Goal: Task Accomplishment & Management: Manage account settings

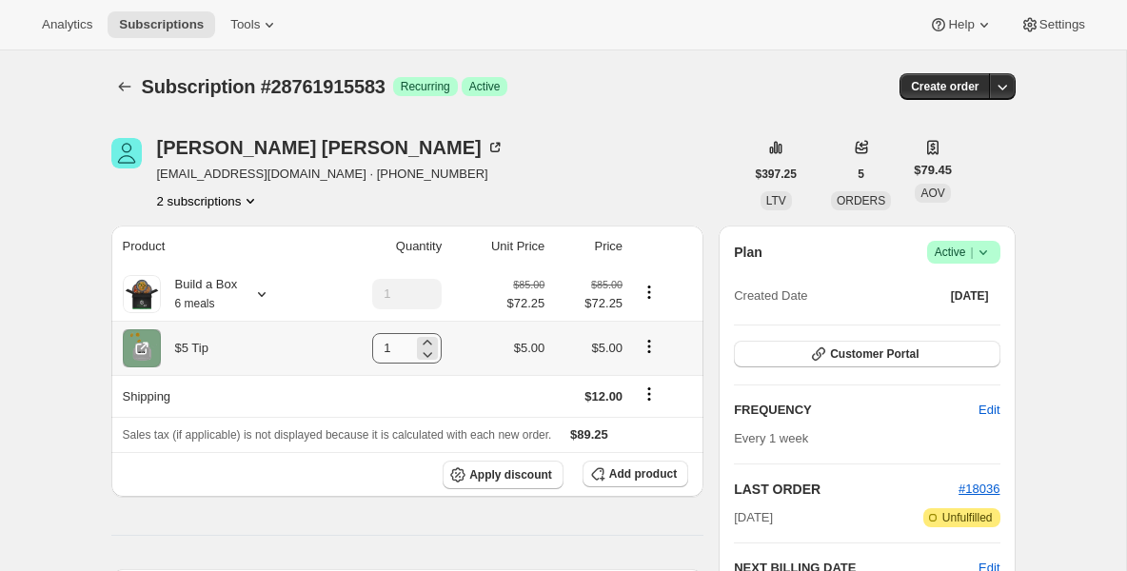
scroll to position [267, 0]
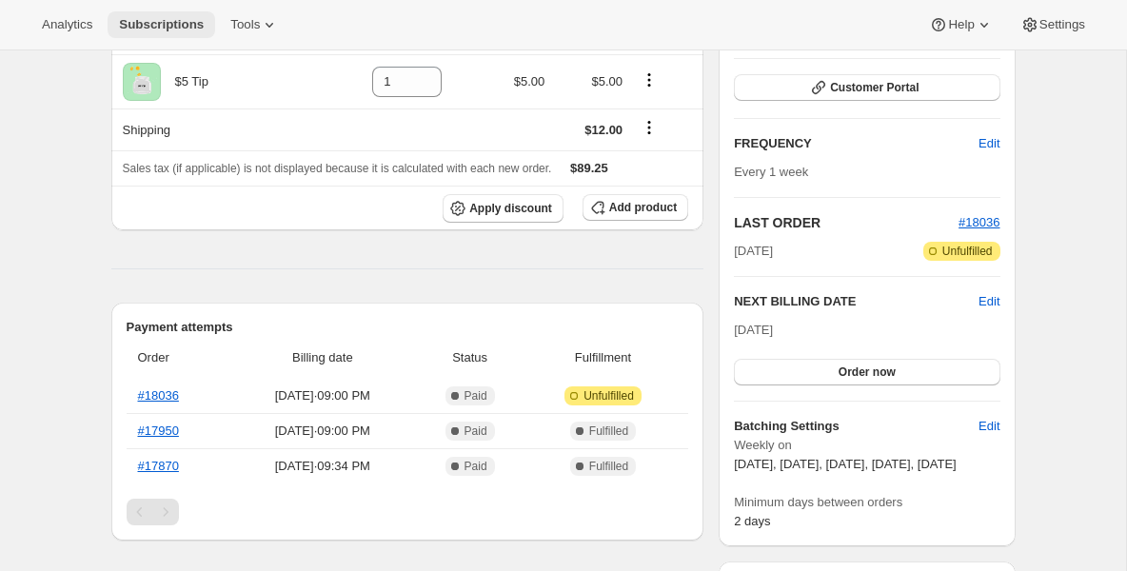
click at [188, 21] on span "Subscriptions" at bounding box center [161, 24] width 85 height 15
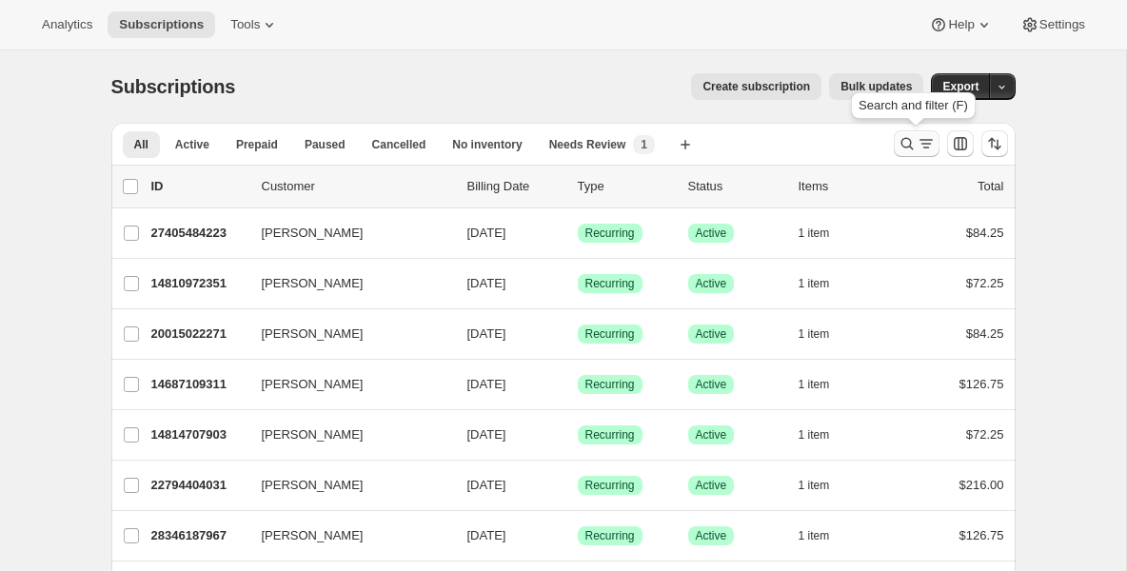
click at [901, 148] on icon "Search and filter results" at bounding box center [907, 143] width 19 height 19
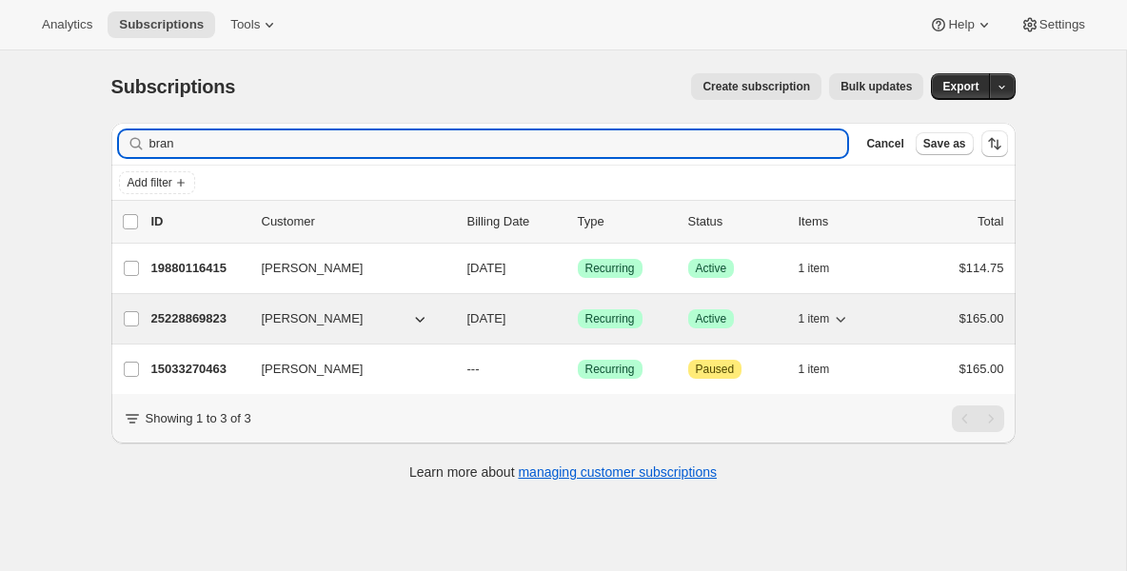
type input "bran"
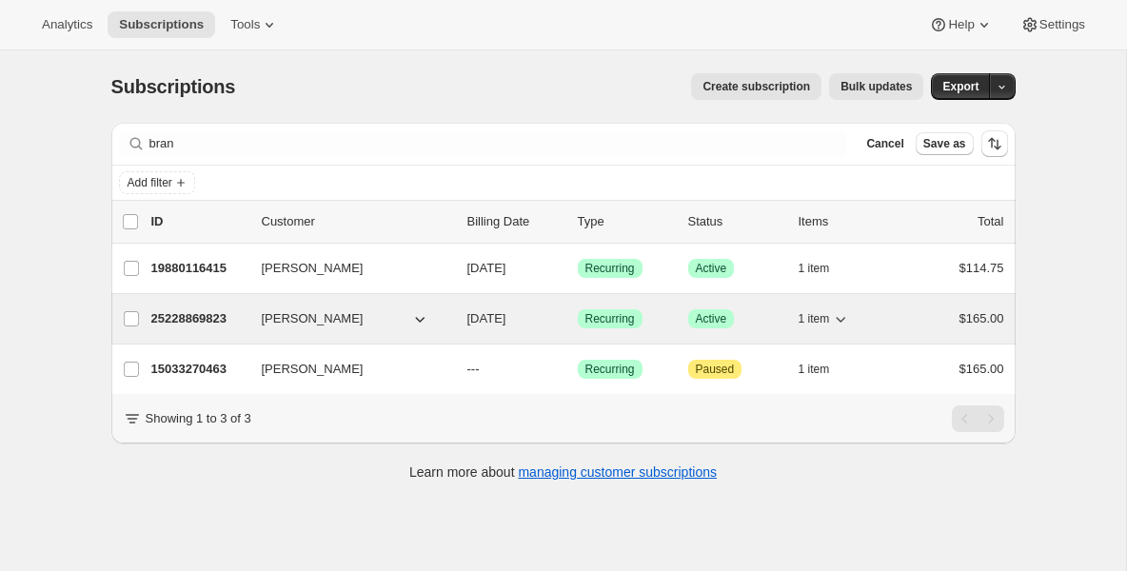
click at [171, 309] on p "25228869823" at bounding box center [198, 318] width 95 height 19
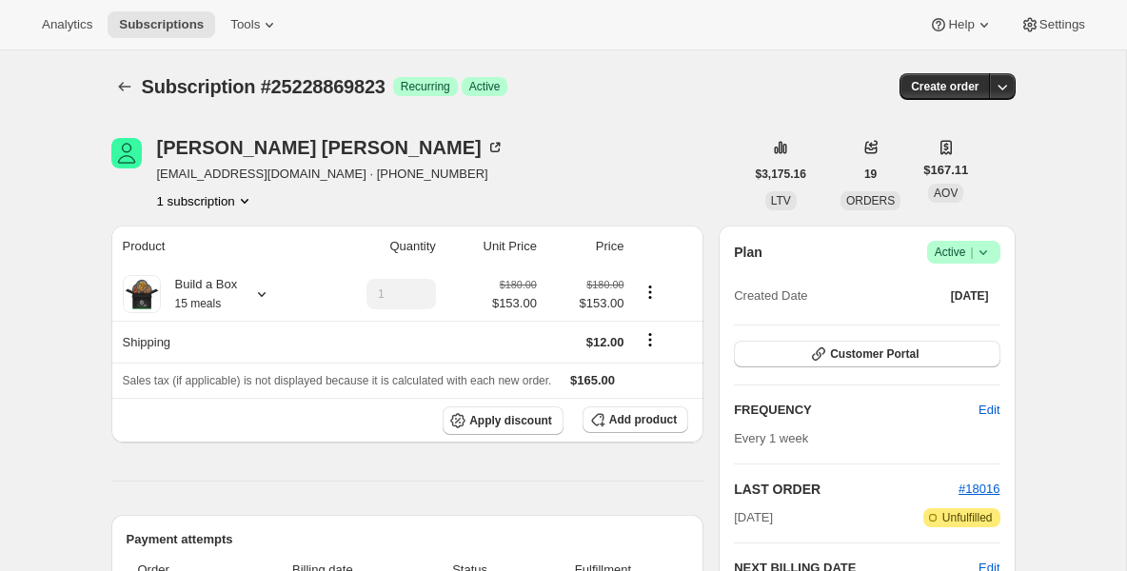
click at [993, 258] on span "Success Active |" at bounding box center [963, 252] width 73 height 23
click at [974, 287] on span "Pause subscription" at bounding box center [956, 290] width 105 height 14
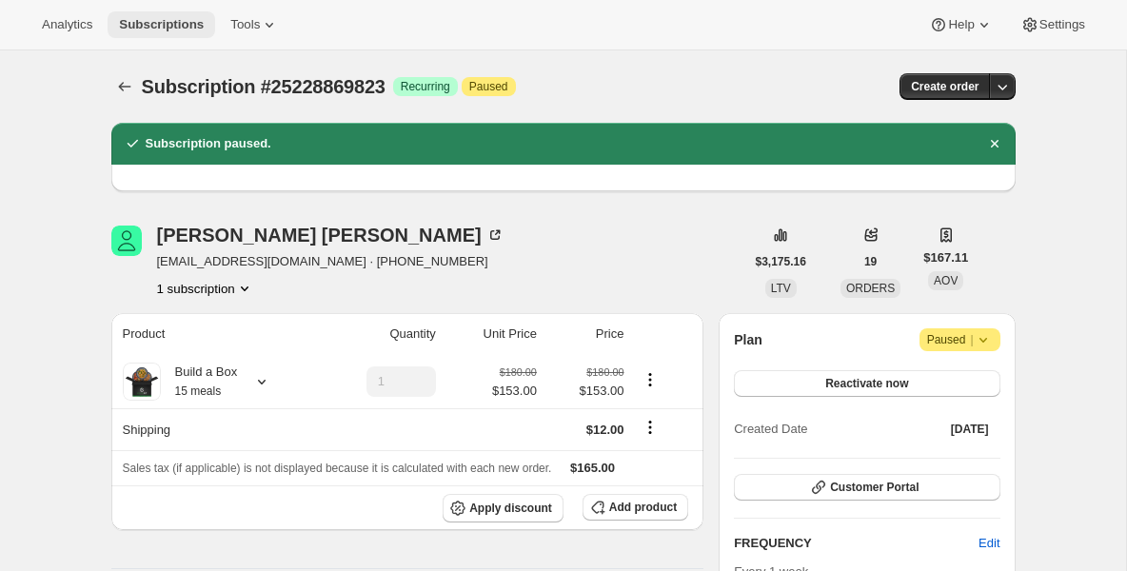
click at [182, 35] on button "Subscriptions" at bounding box center [162, 24] width 108 height 27
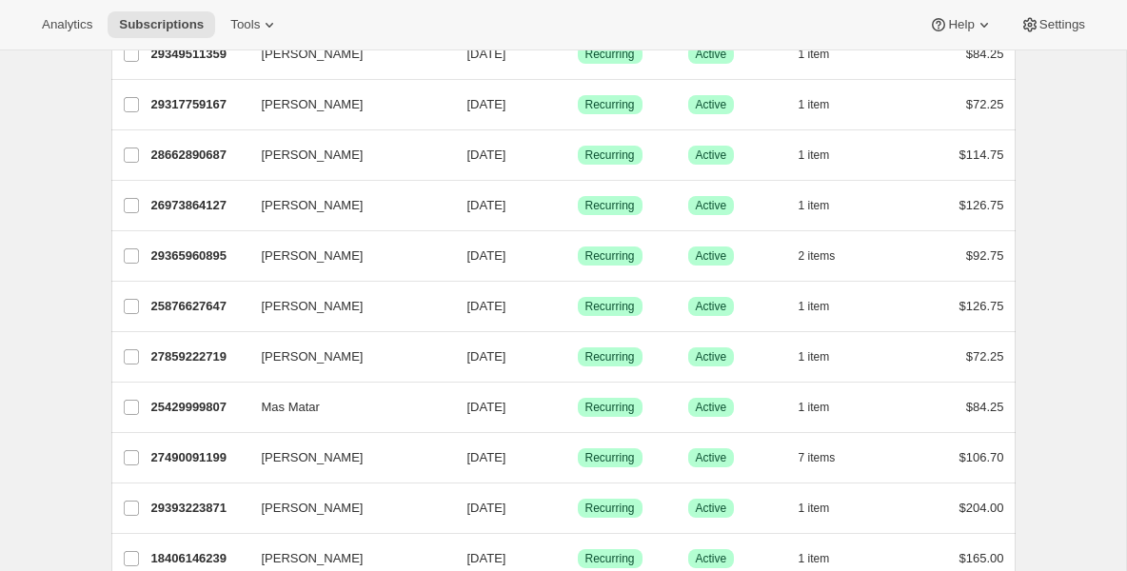
scroll to position [838, 0]
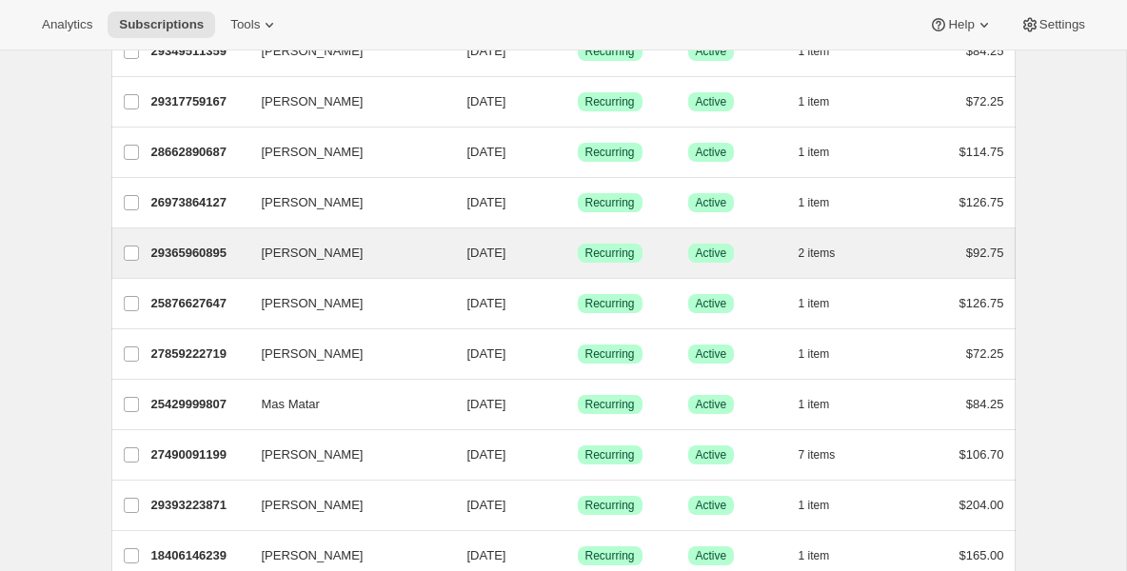
click at [180, 273] on div "JoAnn Lopez 29365960895 JoAnn Lopez 10/14/2025 Success Recurring Success Active…" at bounding box center [563, 253] width 904 height 50
click at [188, 259] on p "29365960895" at bounding box center [198, 253] width 95 height 19
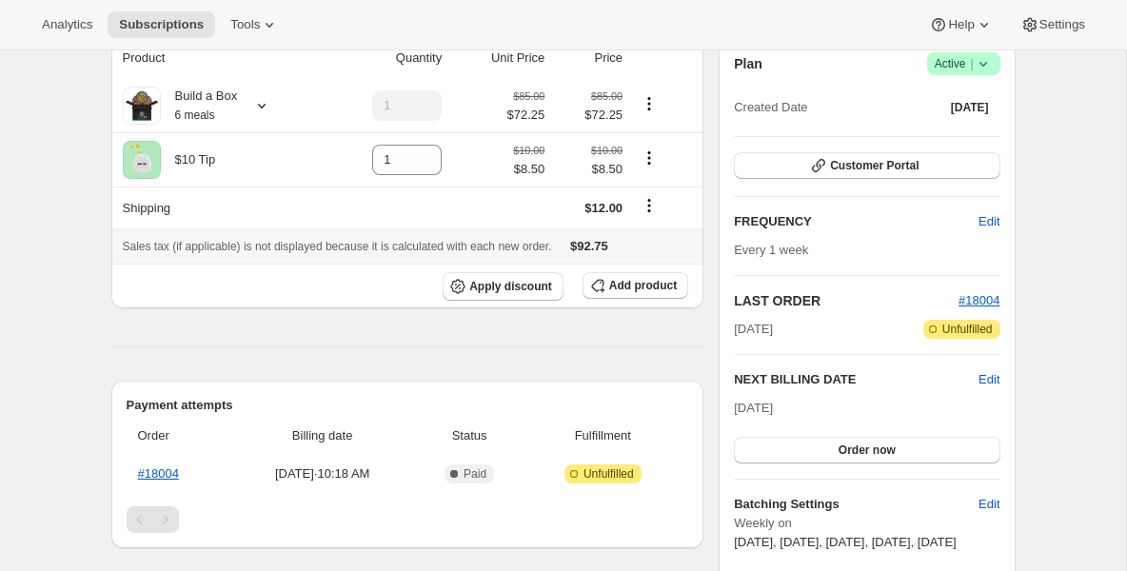
scroll to position [190, 0]
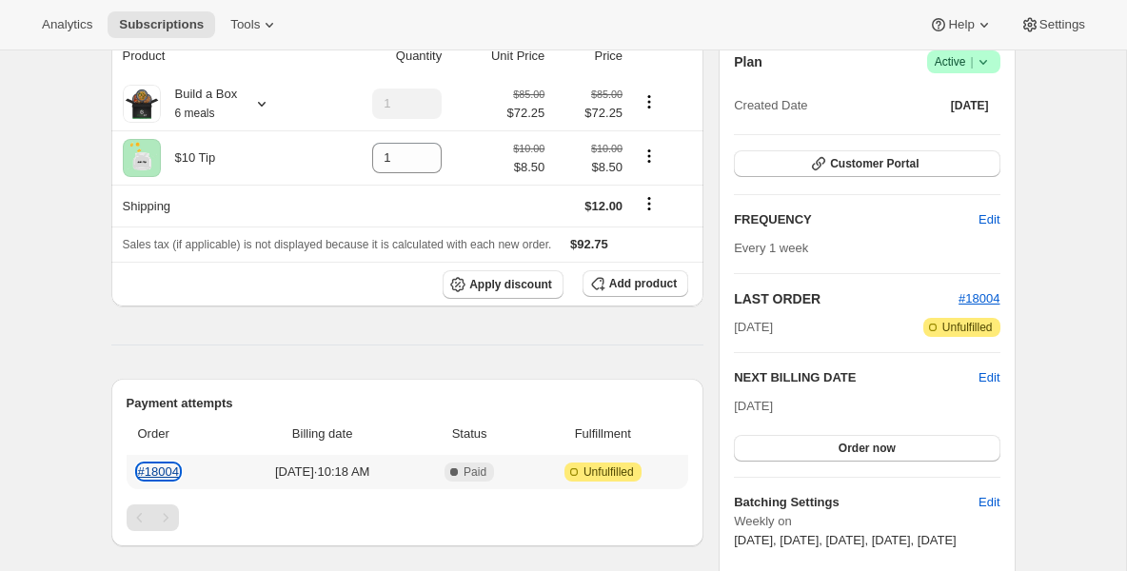
click at [157, 479] on link "#18004" at bounding box center [158, 472] width 41 height 14
click at [986, 373] on span "Edit" at bounding box center [989, 377] width 21 height 19
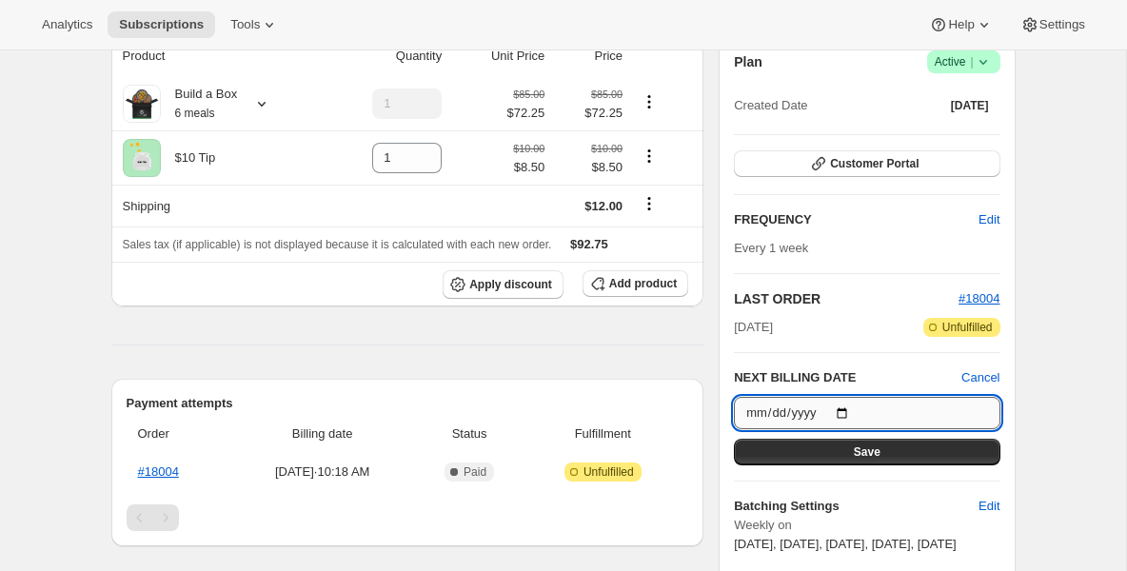
click at [839, 411] on input "2025-10-14" at bounding box center [867, 413] width 266 height 32
click at [840, 411] on input "2025-10-14" at bounding box center [867, 413] width 266 height 32
type input "2025-10-17"
click at [831, 450] on button "Save" at bounding box center [867, 452] width 266 height 27
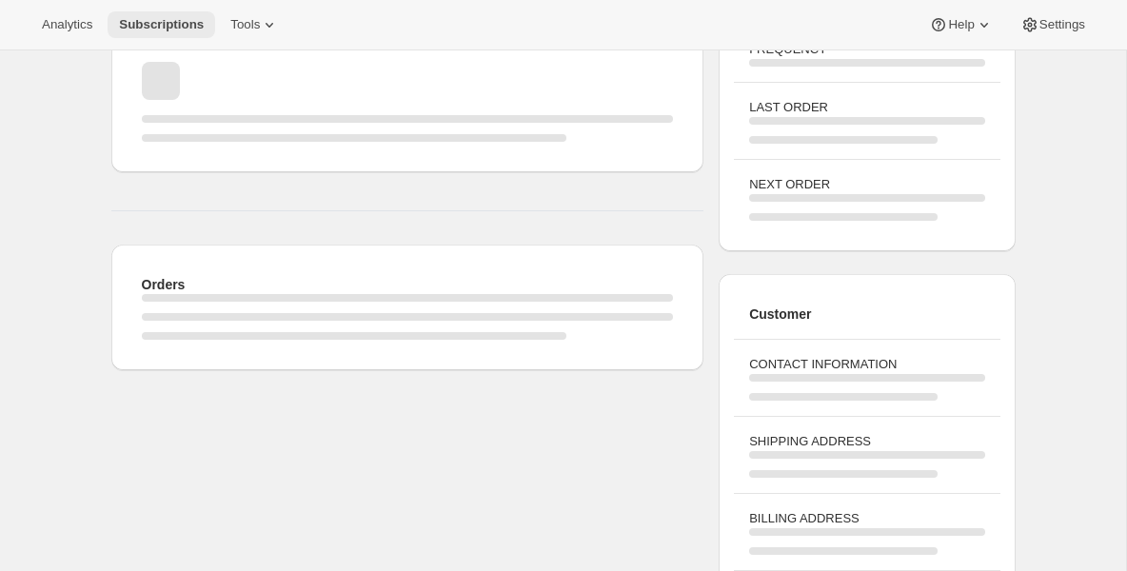
click at [203, 25] on span "Subscriptions" at bounding box center [161, 24] width 85 height 15
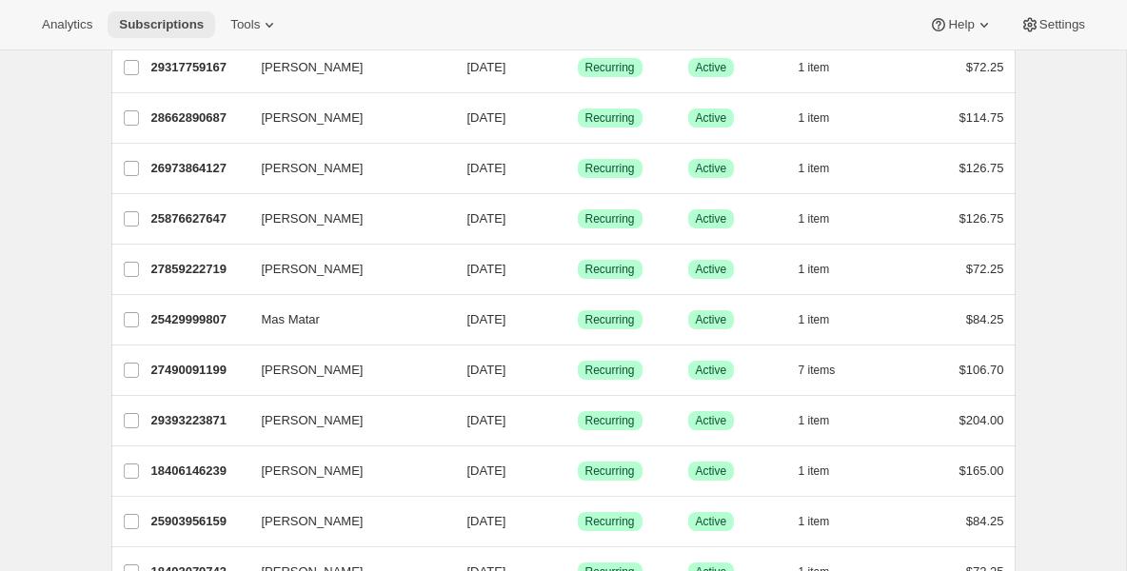
scroll to position [876, 0]
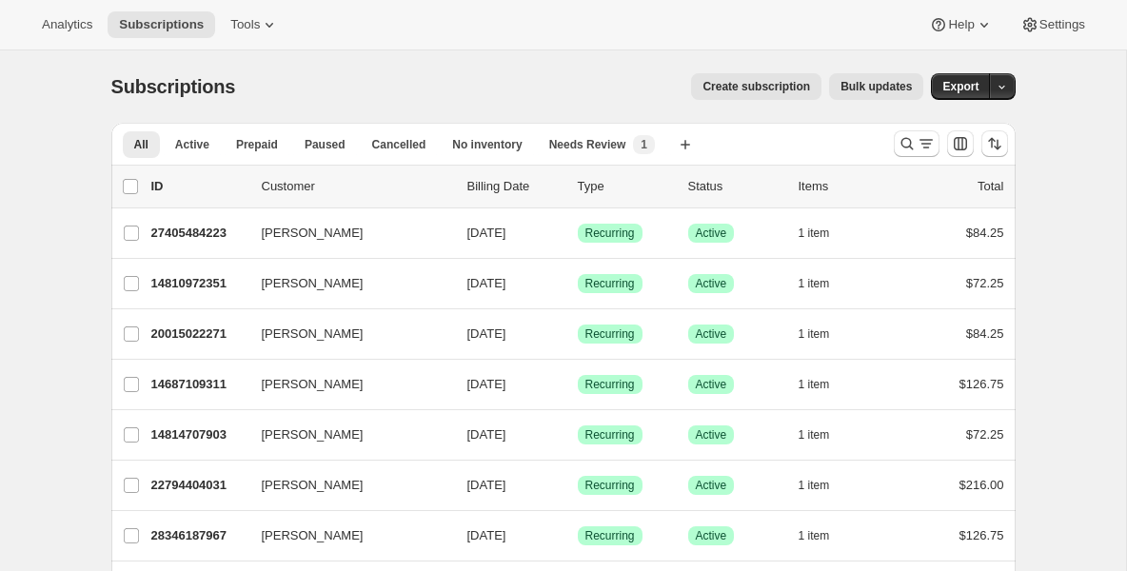
click at [446, 117] on div "Subscriptions. This page is ready Subscriptions Create subscription Bulk update…" at bounding box center [563, 86] width 904 height 72
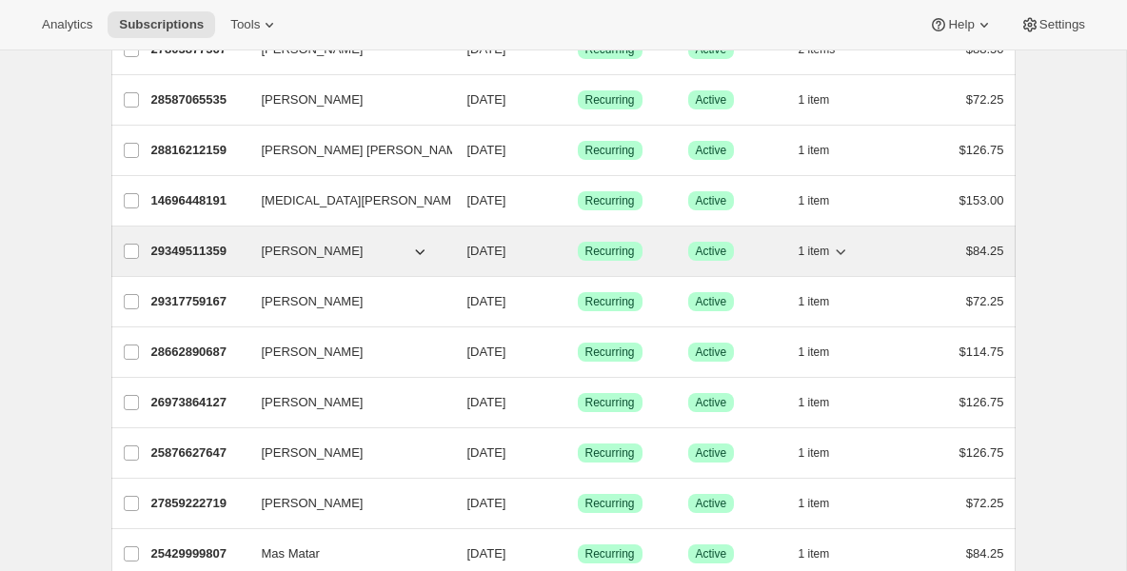
scroll to position [647, 0]
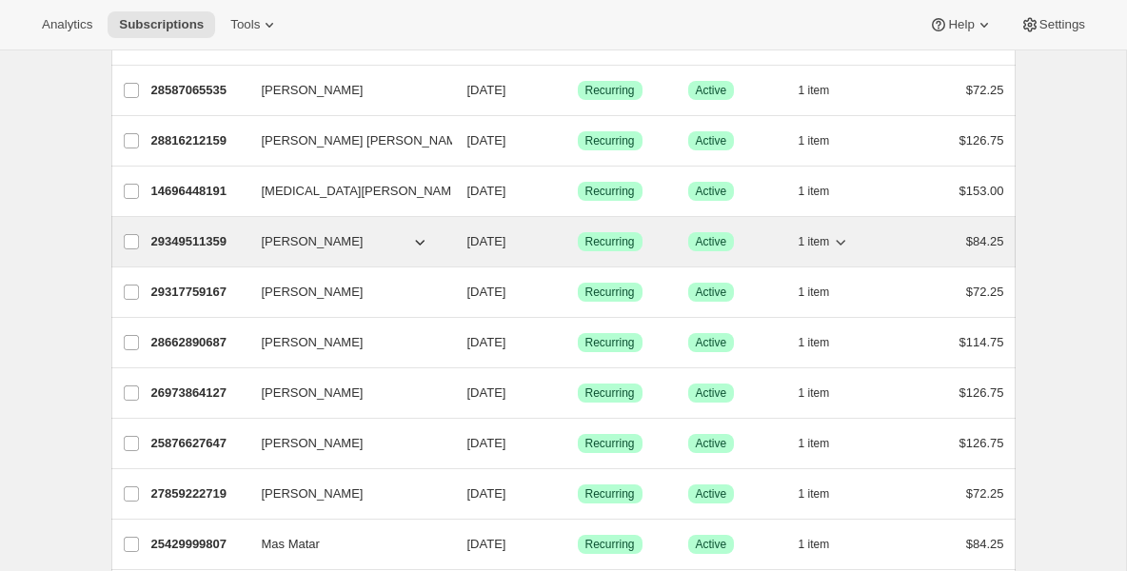
click at [247, 245] on div "29349511359 [PERSON_NAME] [DATE] Success Recurring Success Active 1 item $84.25" at bounding box center [577, 241] width 853 height 27
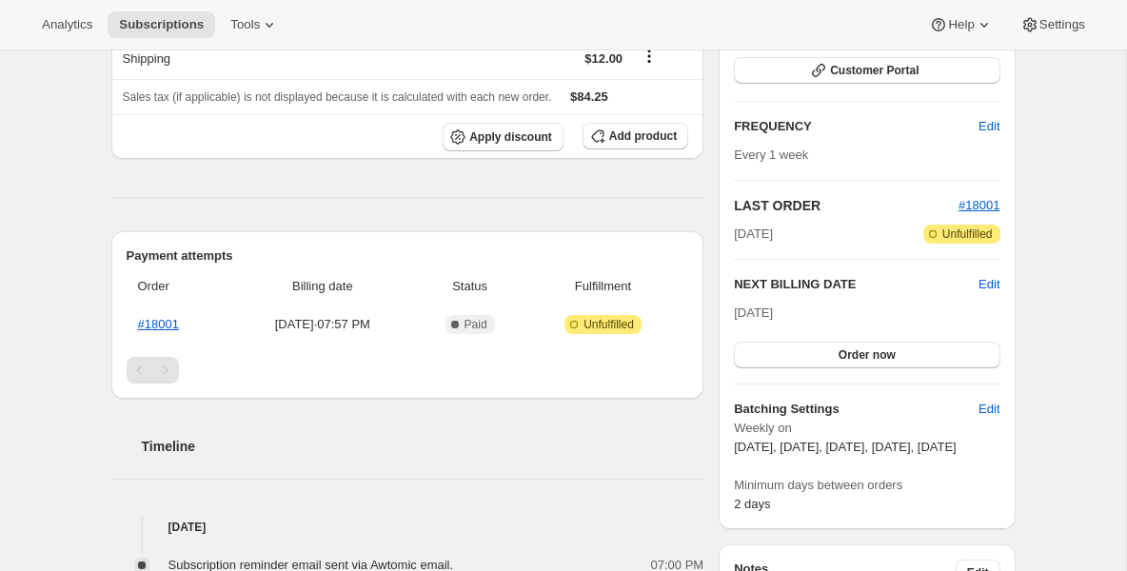
scroll to position [305, 0]
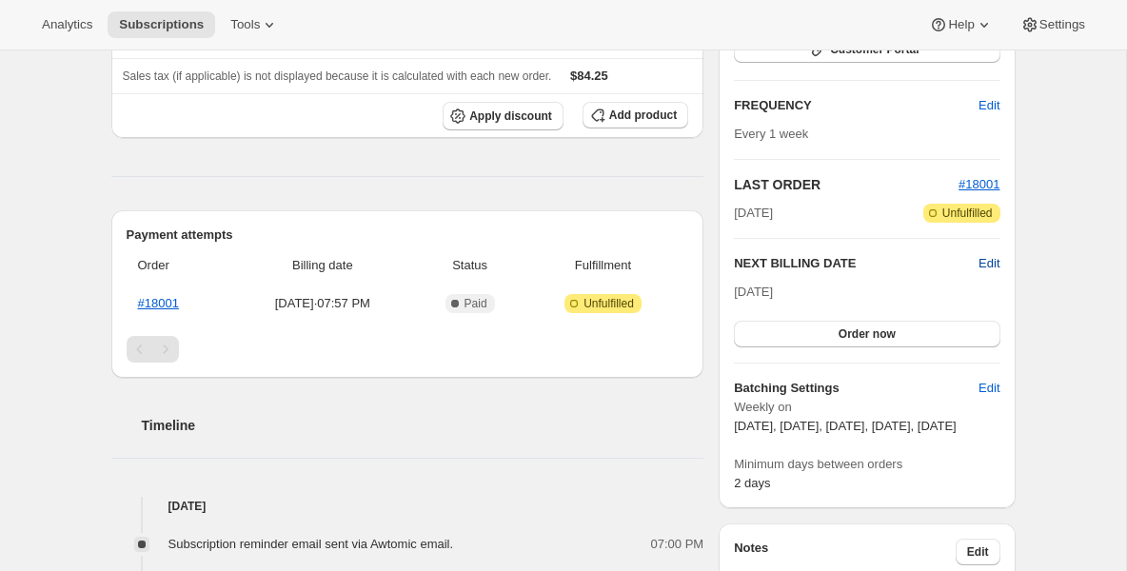
click at [995, 256] on span "Edit" at bounding box center [989, 263] width 21 height 19
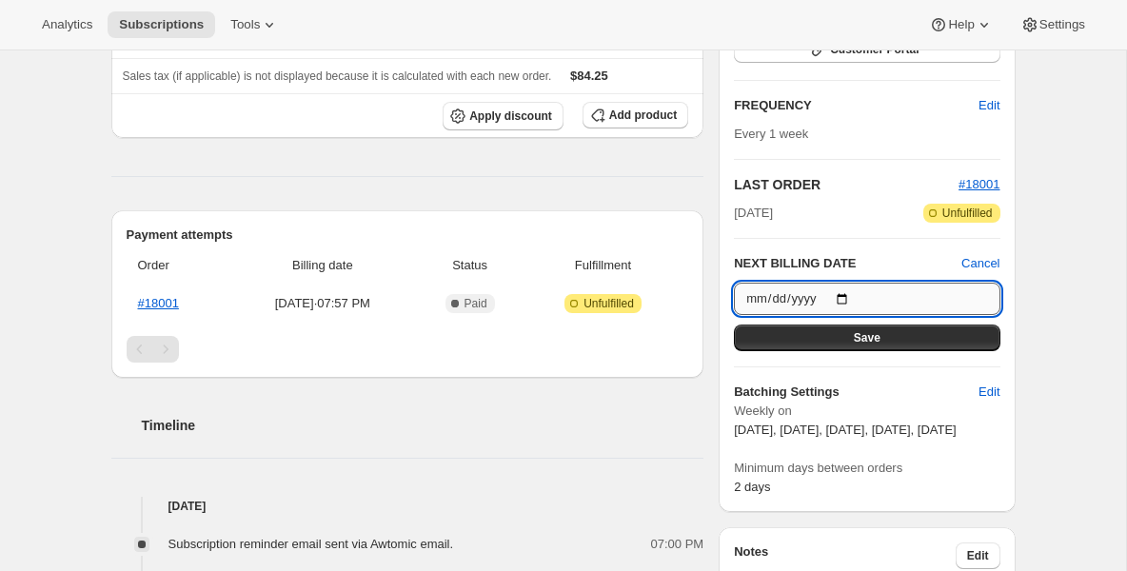
click at [845, 296] on input "[DATE]" at bounding box center [867, 299] width 266 height 32
type input "[DATE]"
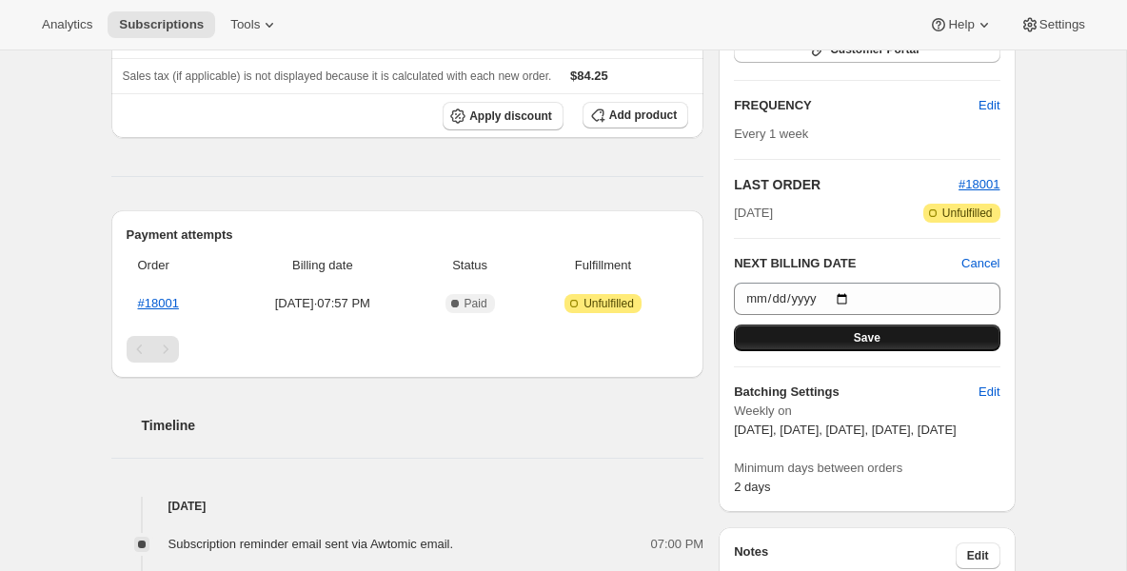
click at [863, 337] on span "Save" at bounding box center [867, 337] width 27 height 15
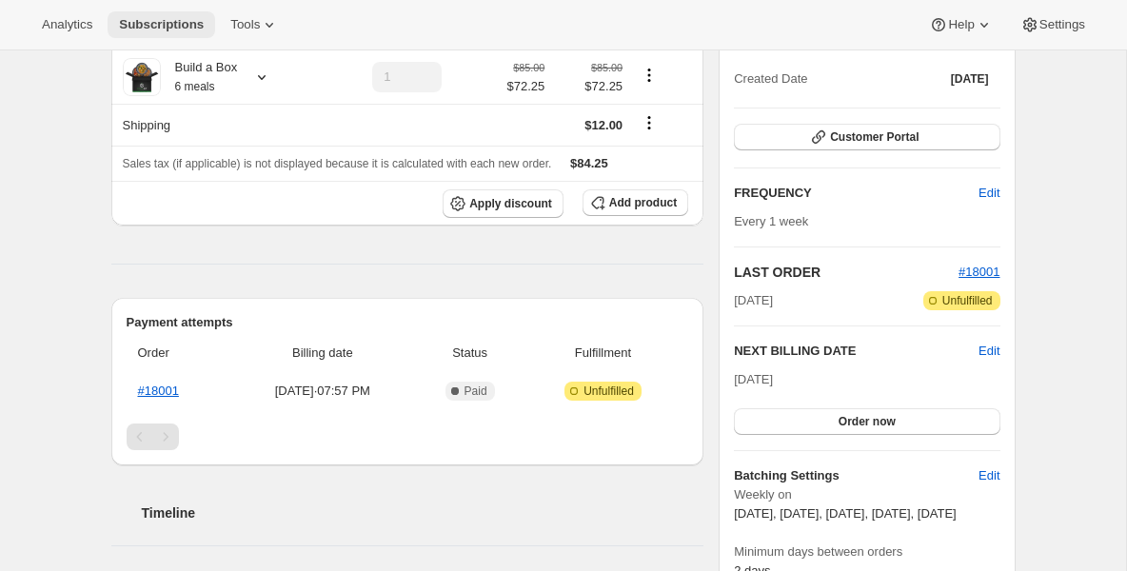
click at [179, 12] on button "Subscriptions" at bounding box center [162, 24] width 108 height 27
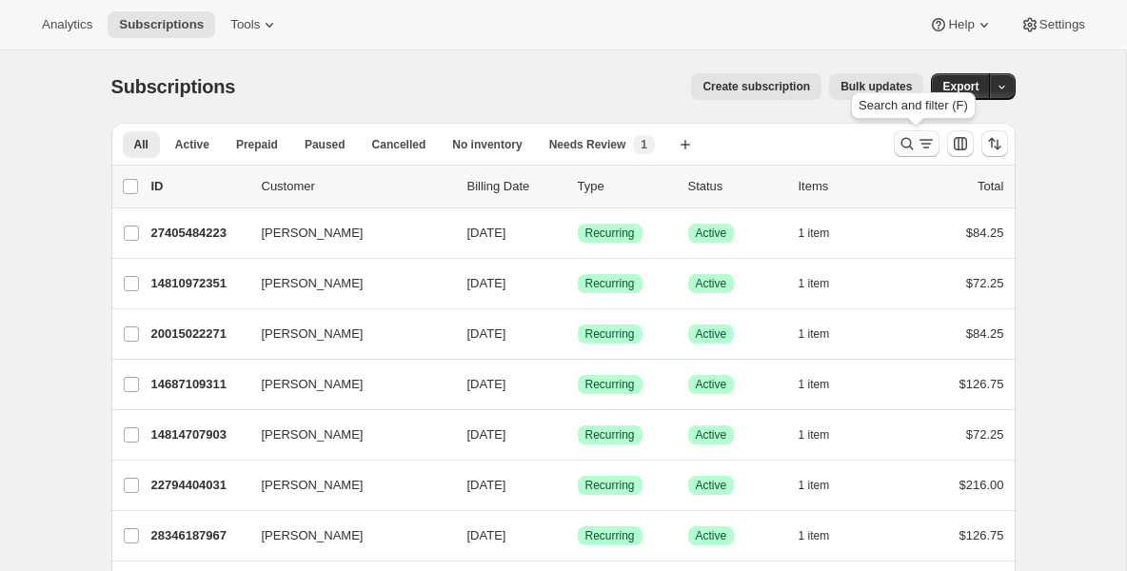
click at [904, 141] on icon "Search and filter results" at bounding box center [907, 143] width 19 height 19
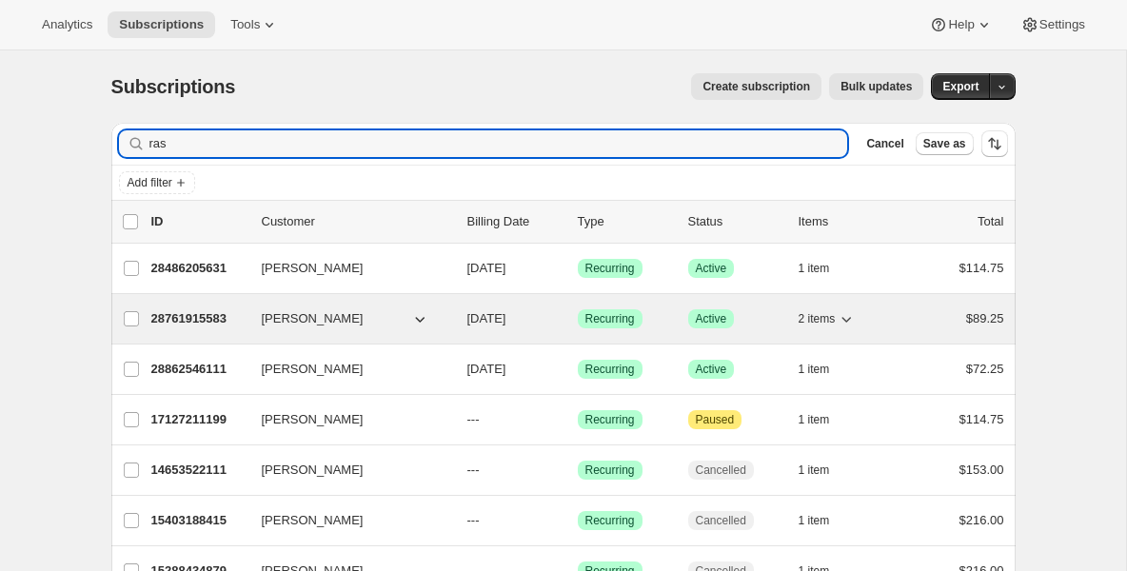
type input "ras"
click at [222, 315] on p "28761915583" at bounding box center [198, 318] width 95 height 19
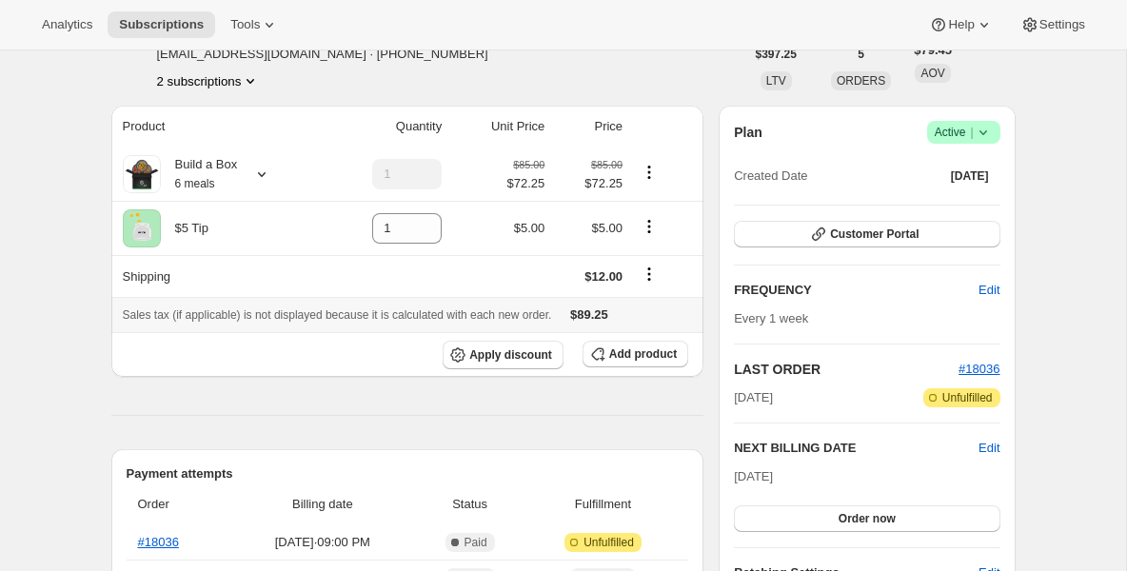
scroll to position [76, 0]
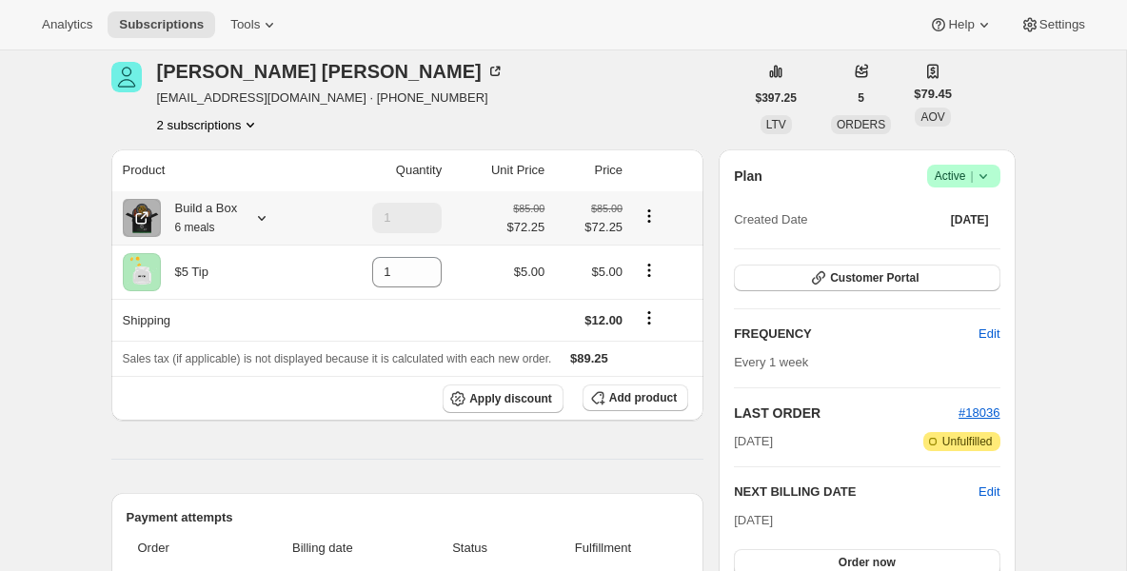
click at [200, 226] on small "6 meals" at bounding box center [195, 227] width 40 height 13
